Goal: Check status: Check status

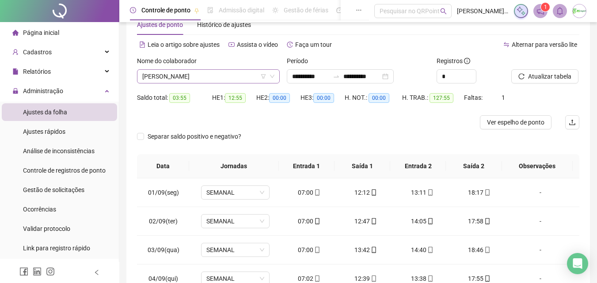
scroll to position [328, 0]
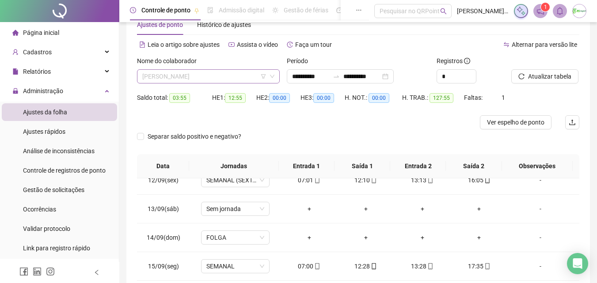
click at [225, 74] on span "[PERSON_NAME]" at bounding box center [208, 76] width 132 height 13
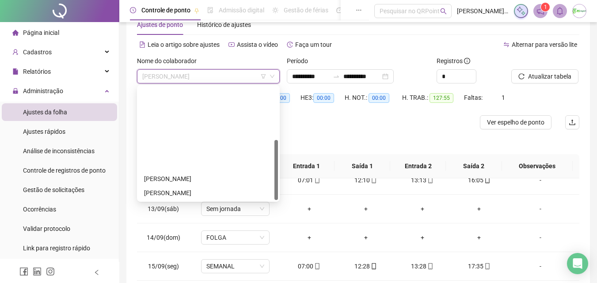
scroll to position [99, 0]
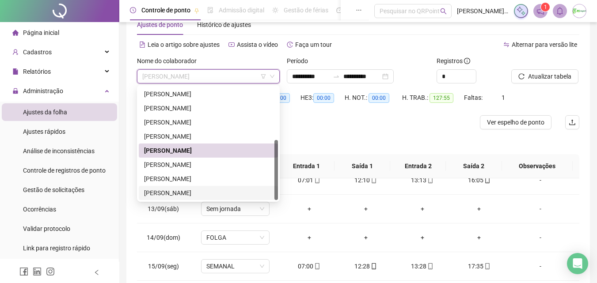
click at [209, 191] on div "[PERSON_NAME]" at bounding box center [208, 193] width 129 height 10
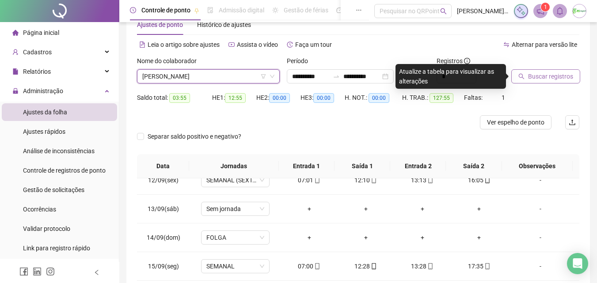
click at [557, 78] on span "Buscar registros" at bounding box center [550, 77] width 45 height 10
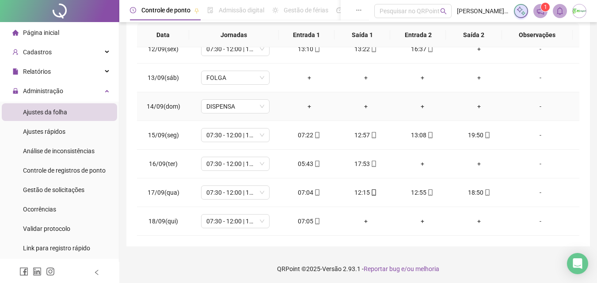
scroll to position [158, 0]
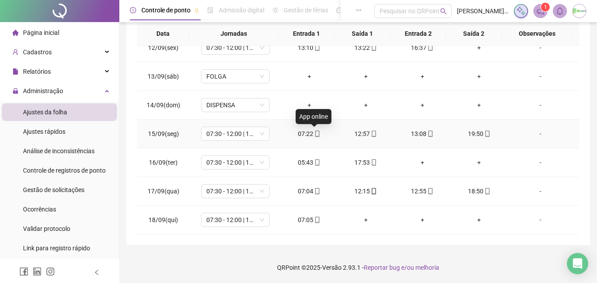
click at [315, 136] on icon "mobile" at bounding box center [317, 134] width 6 height 6
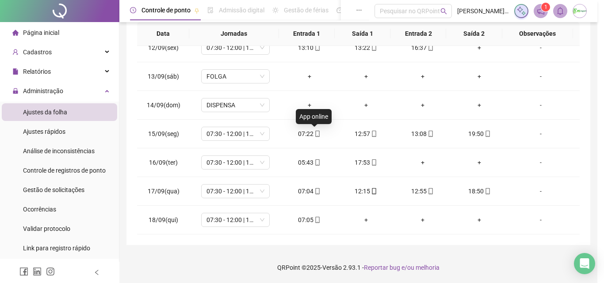
type input "**********"
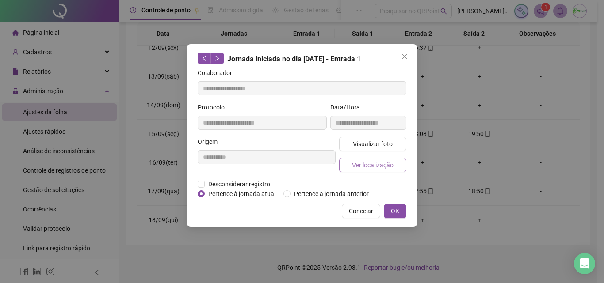
click at [376, 162] on span "Ver localização" at bounding box center [373, 165] width 42 height 10
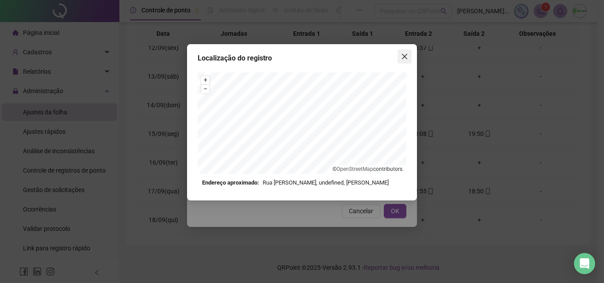
click at [402, 57] on icon "close" at bounding box center [404, 56] width 7 height 7
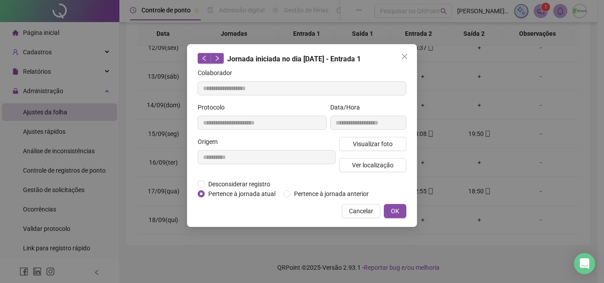
click at [402, 57] on icon "close" at bounding box center [404, 56] width 7 height 7
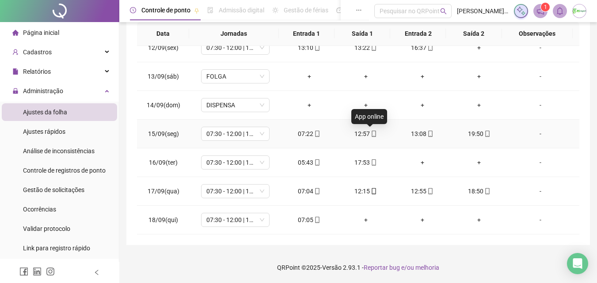
click at [371, 133] on icon "mobile" at bounding box center [374, 134] width 6 height 6
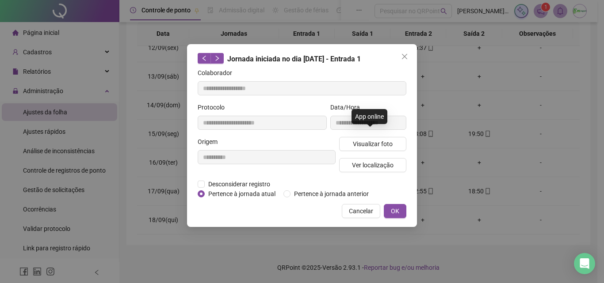
type input "**********"
click at [378, 163] on span "Ver localização" at bounding box center [373, 165] width 42 height 10
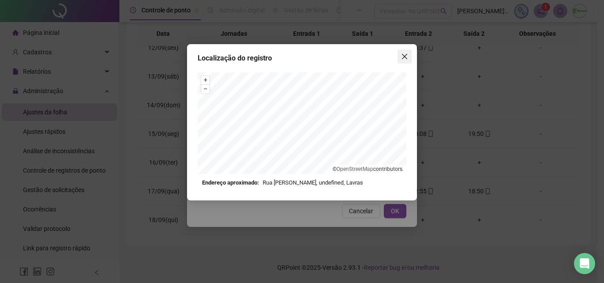
click at [404, 59] on icon "close" at bounding box center [404, 56] width 7 height 7
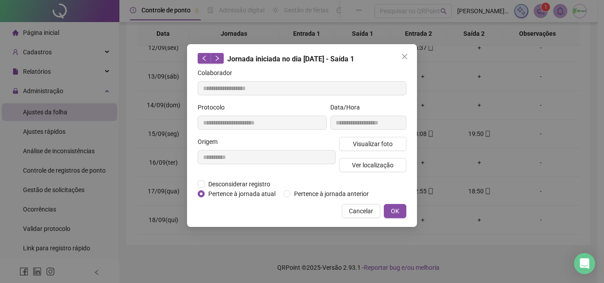
click at [404, 59] on icon "close" at bounding box center [404, 56] width 7 height 7
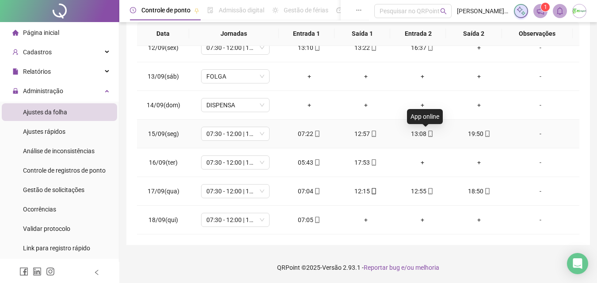
click at [427, 134] on icon "mobile" at bounding box center [430, 134] width 6 height 6
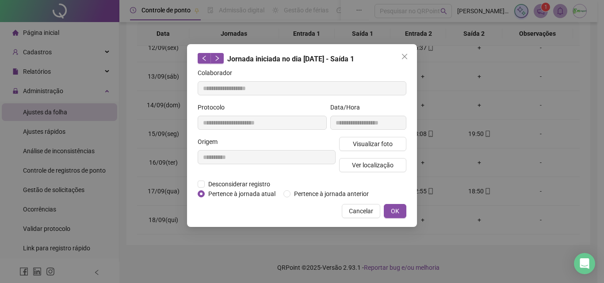
type input "**********"
click at [394, 166] on button "Ver localização" at bounding box center [372, 165] width 67 height 14
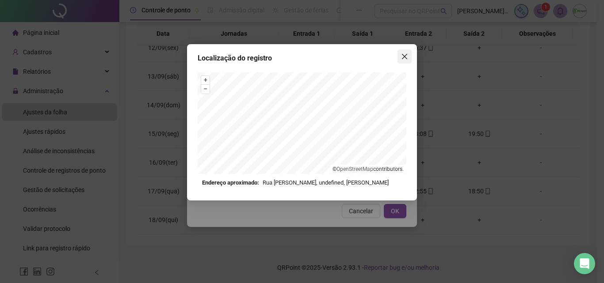
click at [405, 53] on icon "close" at bounding box center [404, 56] width 7 height 7
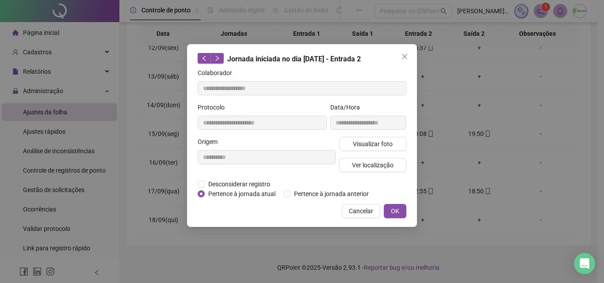
click at [406, 57] on icon "close" at bounding box center [404, 56] width 7 height 7
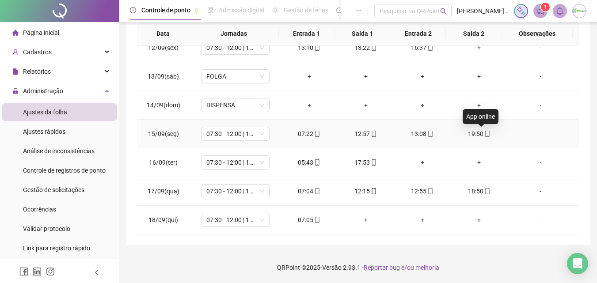
click at [484, 134] on icon "mobile" at bounding box center [487, 134] width 6 height 6
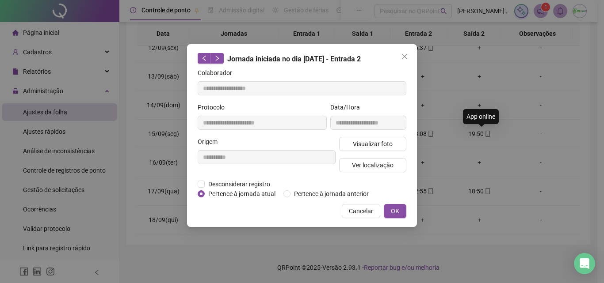
type input "**********"
click at [385, 167] on span "Ver localização" at bounding box center [373, 165] width 42 height 10
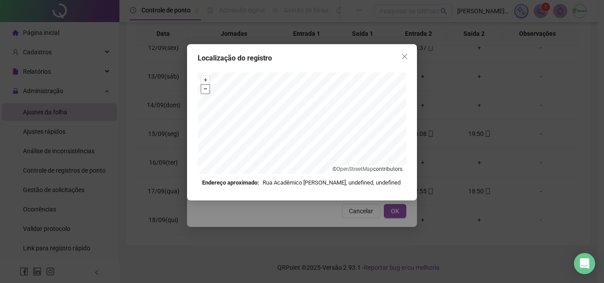
click at [203, 91] on button "–" at bounding box center [205, 89] width 8 height 8
click at [404, 57] on icon "close" at bounding box center [404, 56] width 5 height 5
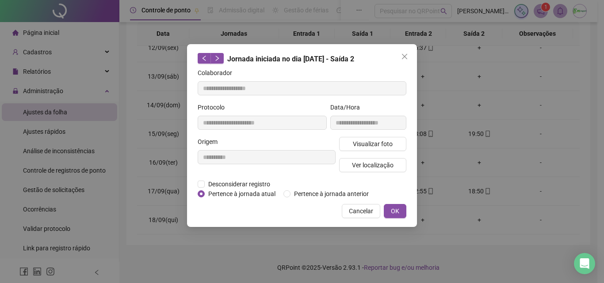
click at [404, 57] on icon "close" at bounding box center [404, 56] width 5 height 5
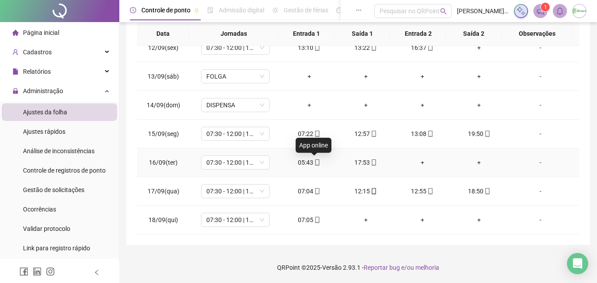
click at [315, 162] on icon "mobile" at bounding box center [317, 163] width 6 height 6
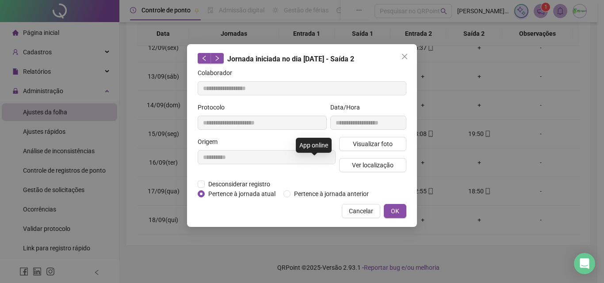
type input "**********"
click at [346, 163] on button "Ver localização" at bounding box center [372, 165] width 67 height 14
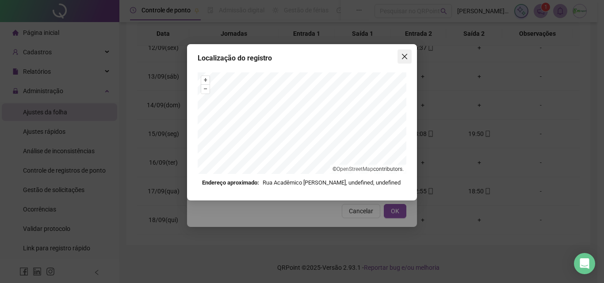
click at [405, 56] on icon "close" at bounding box center [404, 56] width 5 height 5
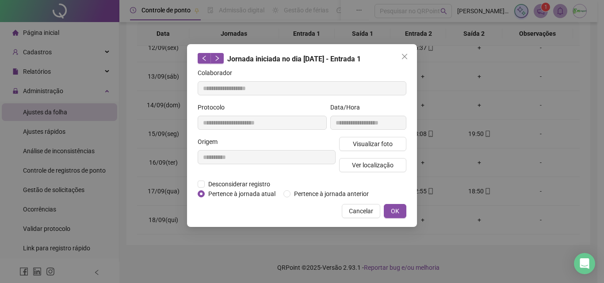
click at [405, 56] on icon "close" at bounding box center [404, 56] width 5 height 5
